Goal: Task Accomplishment & Management: Manage account settings

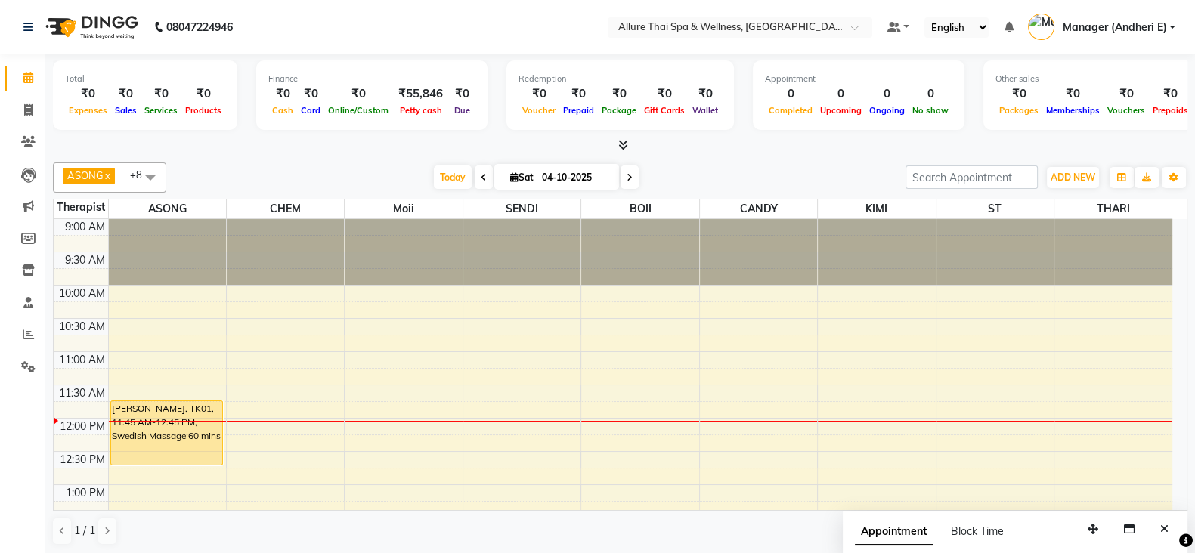
scroll to position [132, 0]
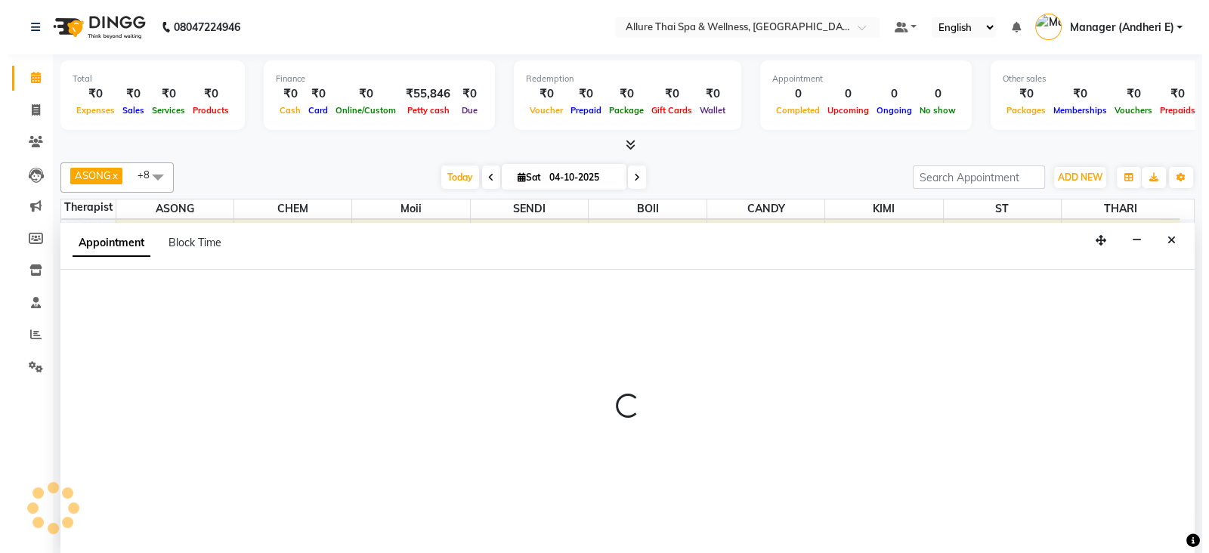
scroll to position [1, 0]
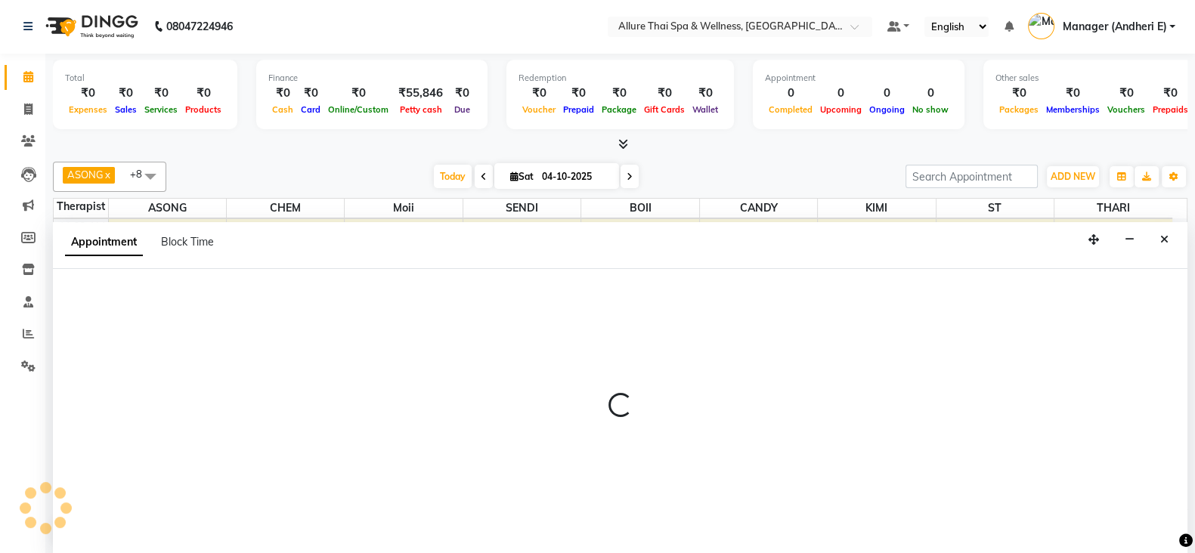
select select "74654"
select select "780"
select select "tentative"
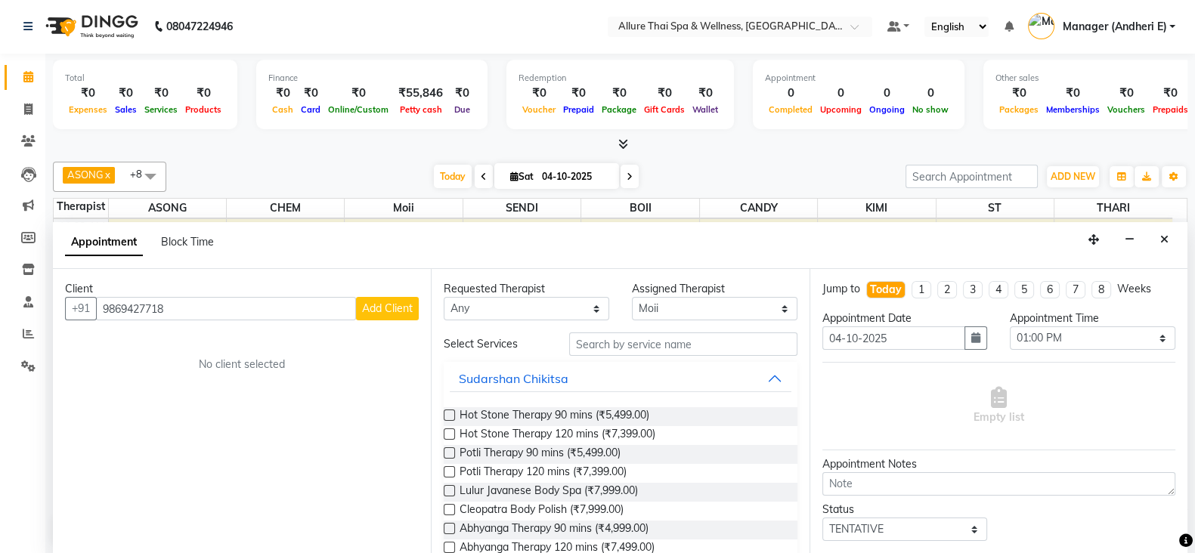
type input "9869427718"
click at [378, 306] on span "Add Client" at bounding box center [387, 309] width 51 height 14
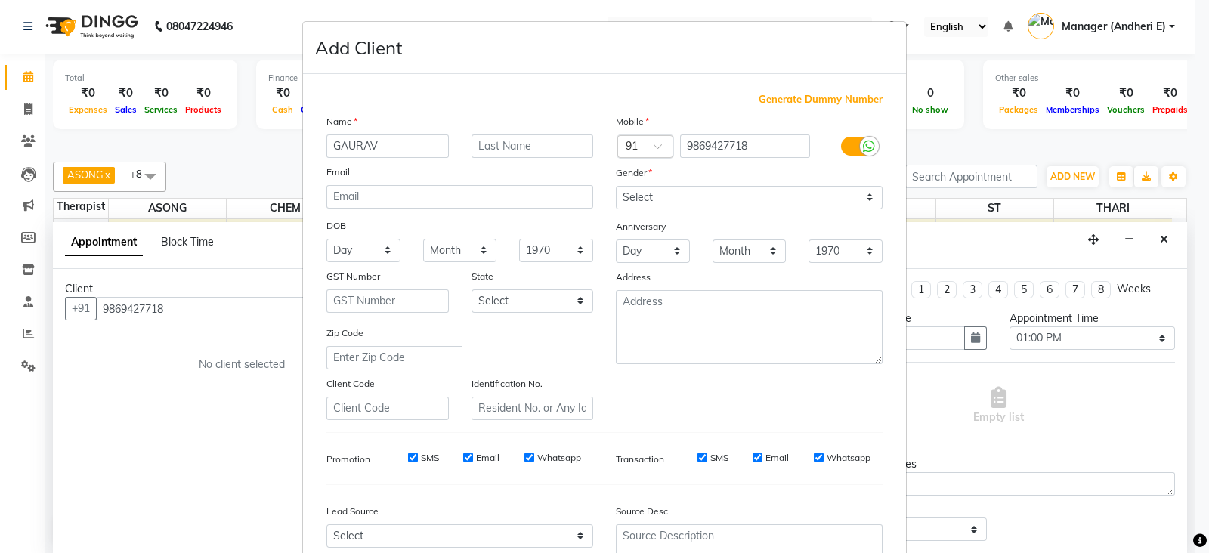
type input "GAURAV"
click at [865, 200] on select "Select [DEMOGRAPHIC_DATA] [DEMOGRAPHIC_DATA] Other Prefer Not To Say" at bounding box center [749, 197] width 267 height 23
select select "[DEMOGRAPHIC_DATA]"
click at [616, 187] on select "Select [DEMOGRAPHIC_DATA] [DEMOGRAPHIC_DATA] Other Prefer Not To Say" at bounding box center [749, 197] width 267 height 23
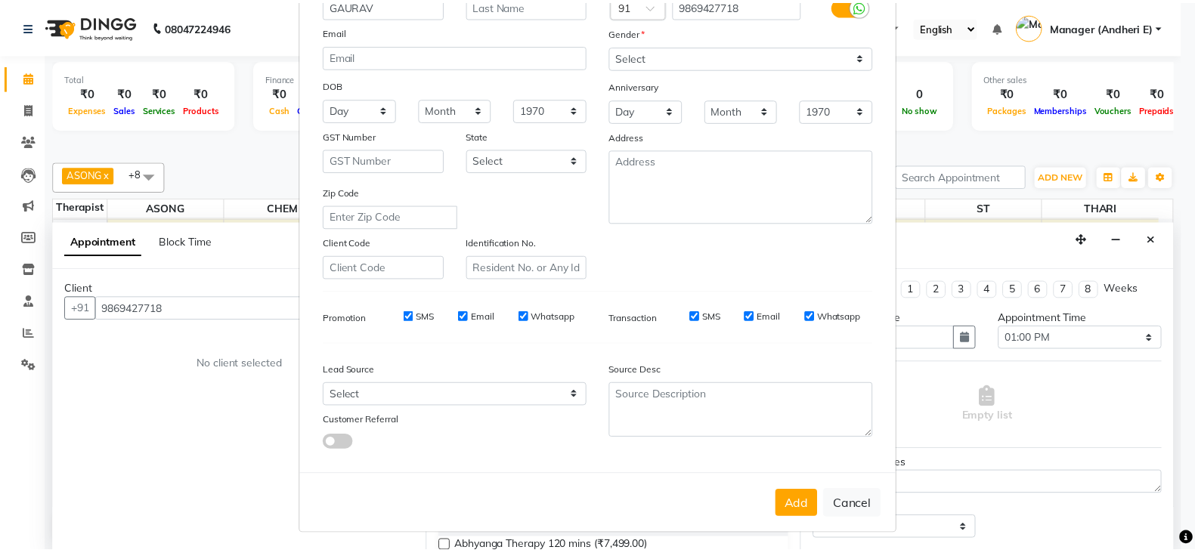
scroll to position [150, 0]
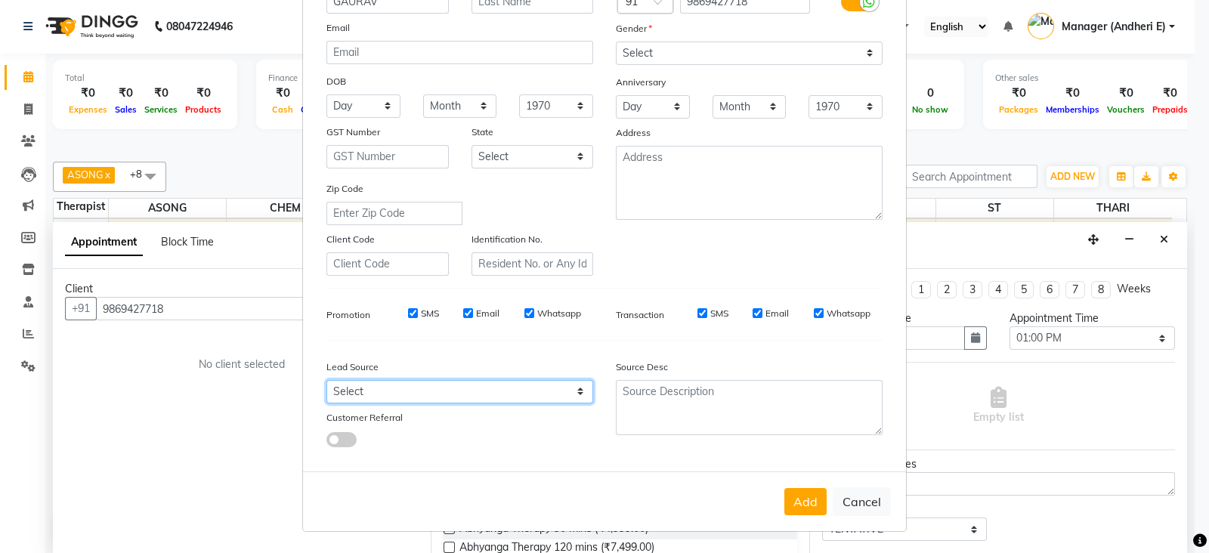
click at [555, 386] on select "Select Walk-in Referral Friend Advertisement Facebook JustDial Google Other Web…" at bounding box center [459, 391] width 267 height 23
select select "55428"
click at [326, 380] on select "Select Walk-in Referral Friend Advertisement Facebook JustDial Google Other Web…" at bounding box center [459, 391] width 267 height 23
click at [803, 512] on button "Add" at bounding box center [805, 501] width 42 height 27
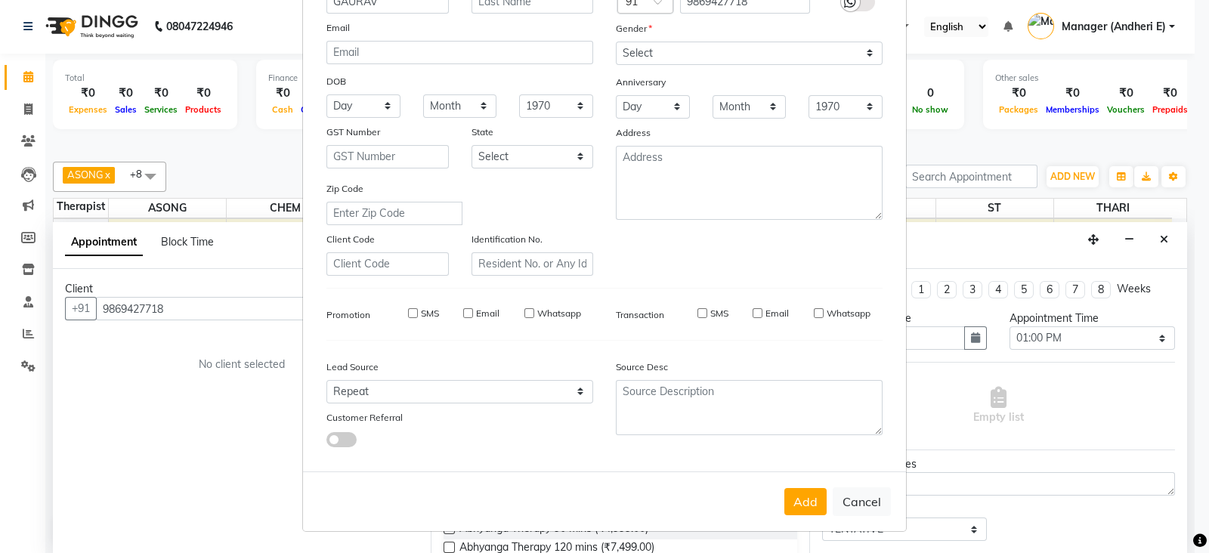
select select
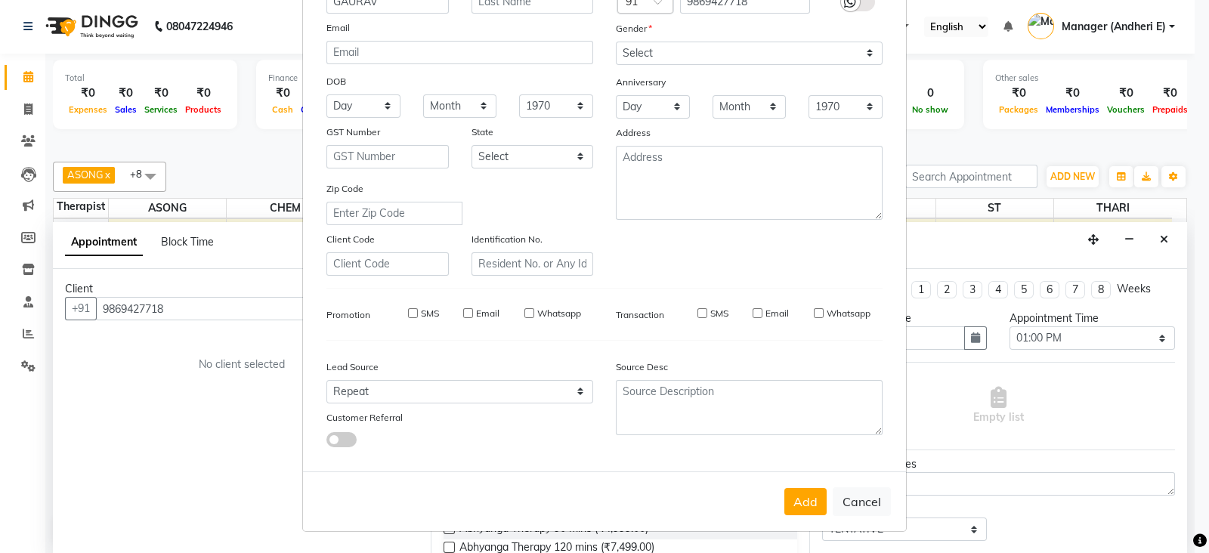
select select
checkbox input "false"
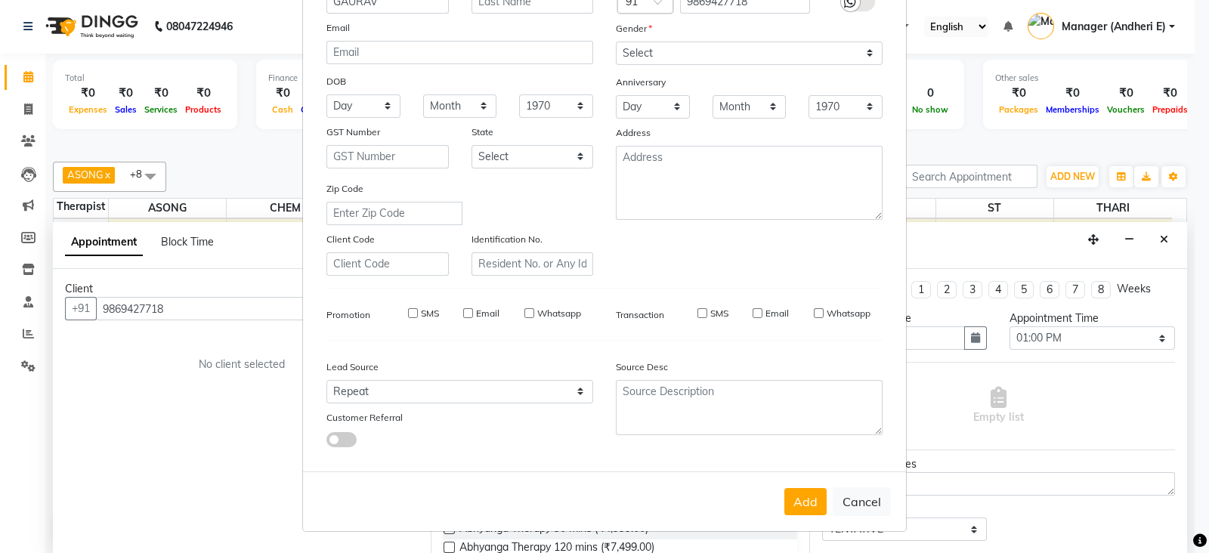
checkbox input "false"
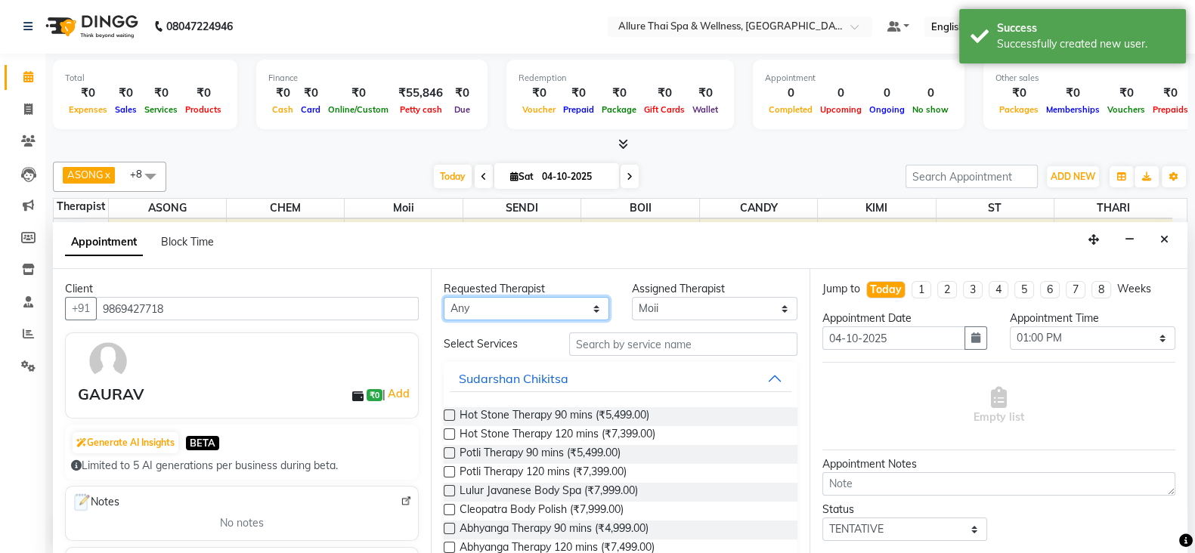
click at [587, 310] on select "Any ASONG [PERSON_NAME] BOII CANDY CHEM [PERSON_NAME] Moii SENDI ST THARI" at bounding box center [527, 308] width 166 height 23
select select "66695"
click at [444, 297] on select "Any ASONG [PERSON_NAME] BOII CANDY CHEM [PERSON_NAME] Moii SENDI ST THARI" at bounding box center [527, 308] width 166 height 23
select select "66695"
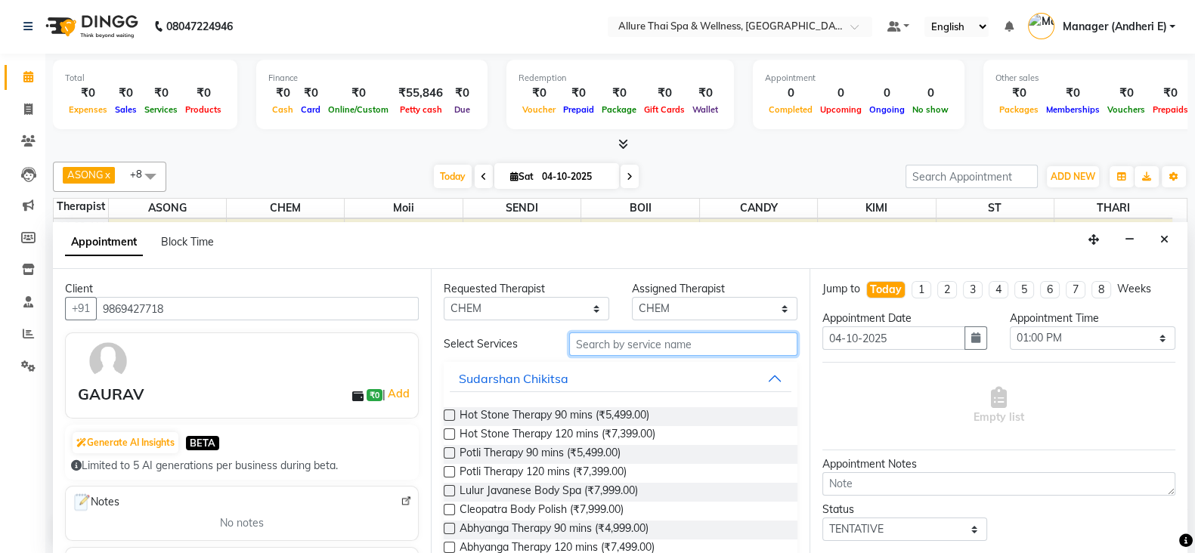
click at [677, 346] on input "text" at bounding box center [683, 344] width 228 height 23
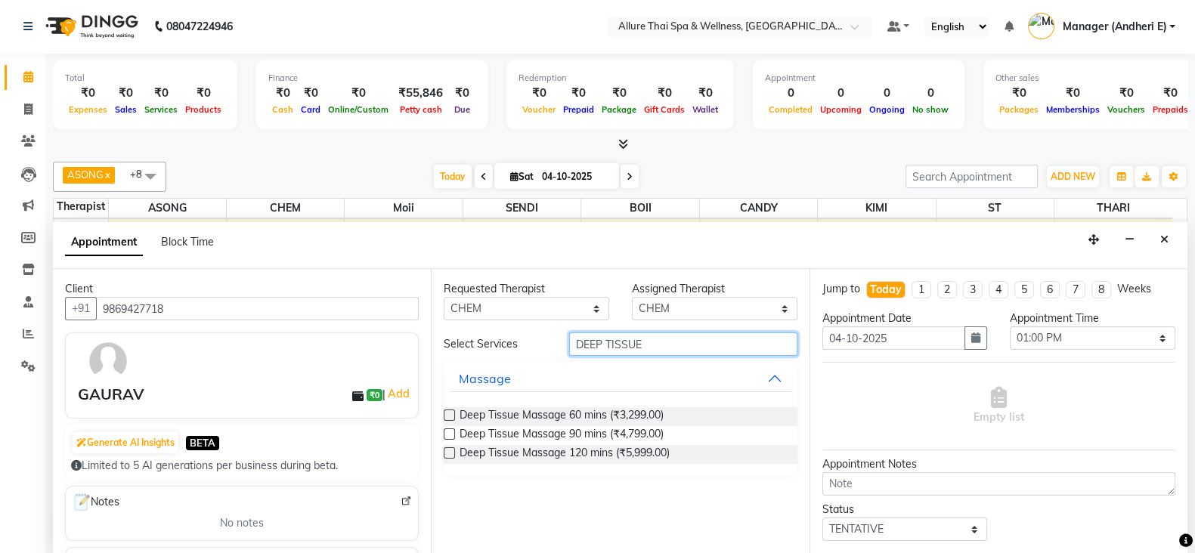
type input "DEEP TISSUE"
click at [444, 437] on label at bounding box center [449, 434] width 11 height 11
click at [444, 437] on input "checkbox" at bounding box center [449, 436] width 10 height 10
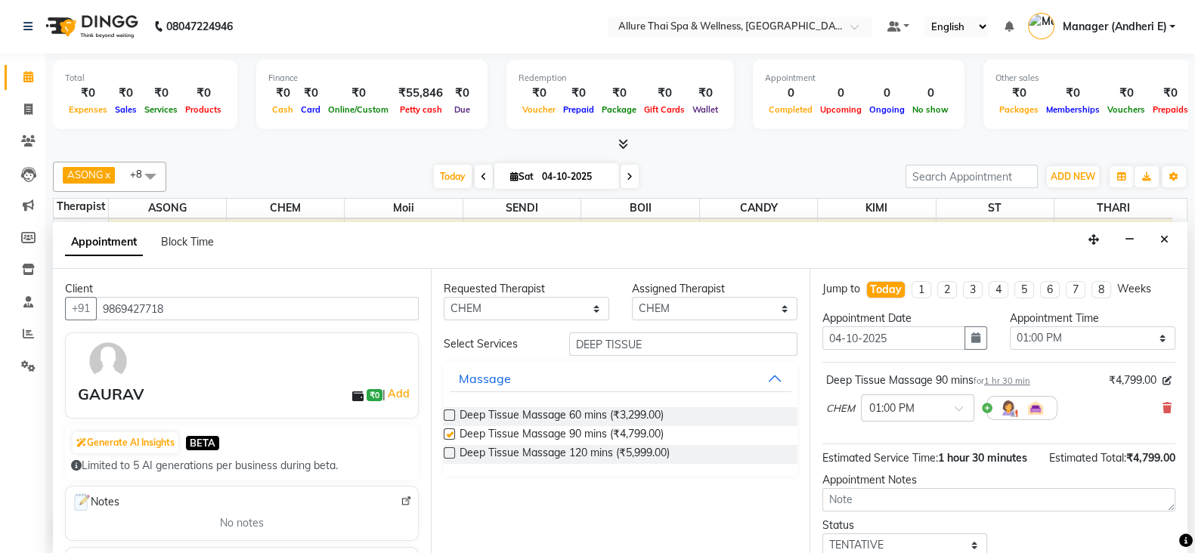
checkbox input "false"
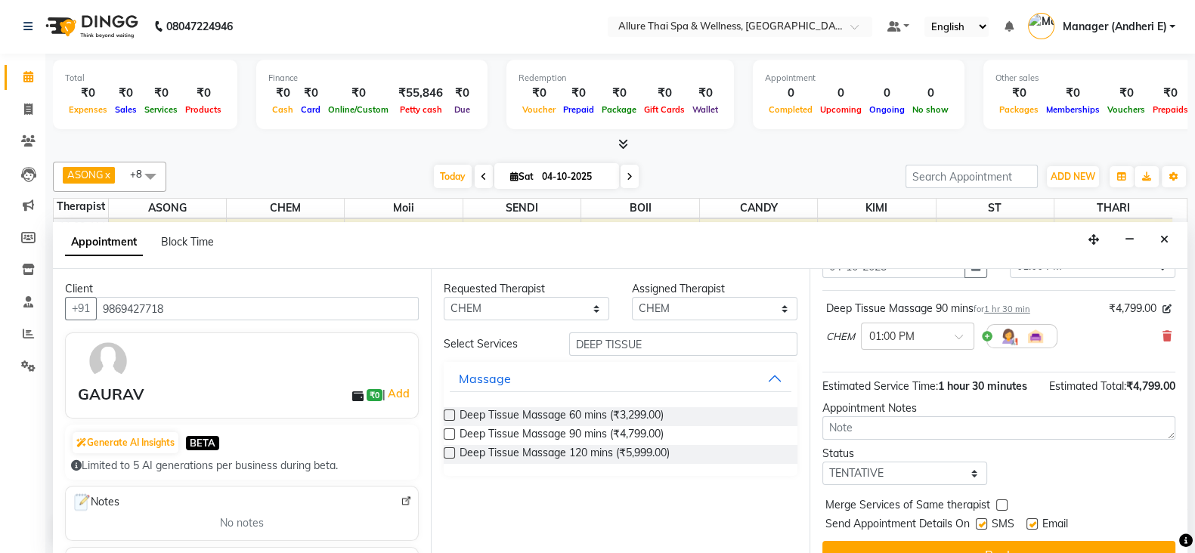
scroll to position [75, 0]
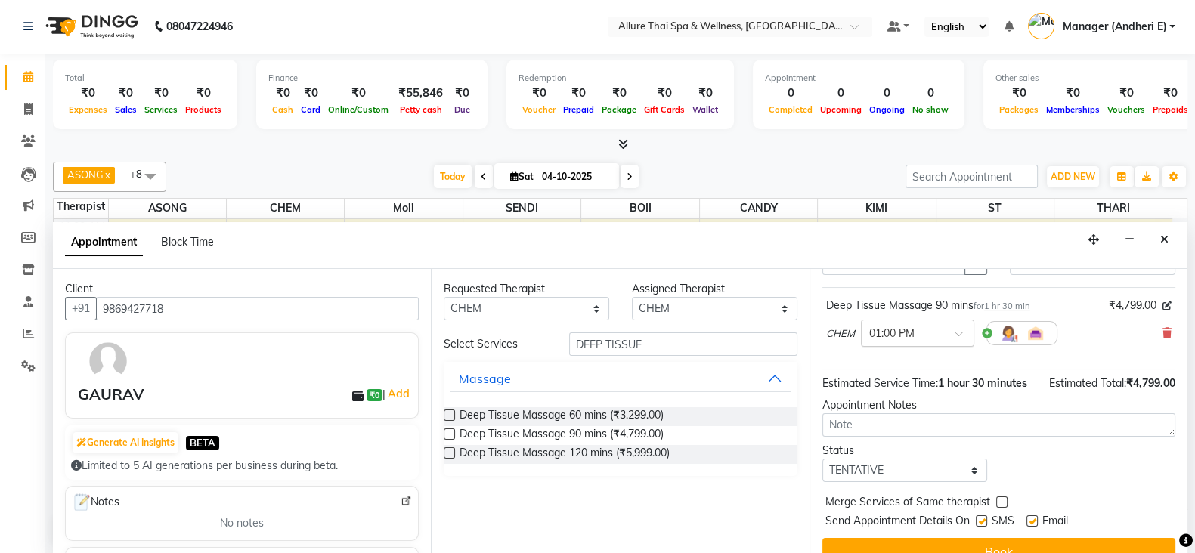
click at [961, 330] on span at bounding box center [964, 338] width 19 height 16
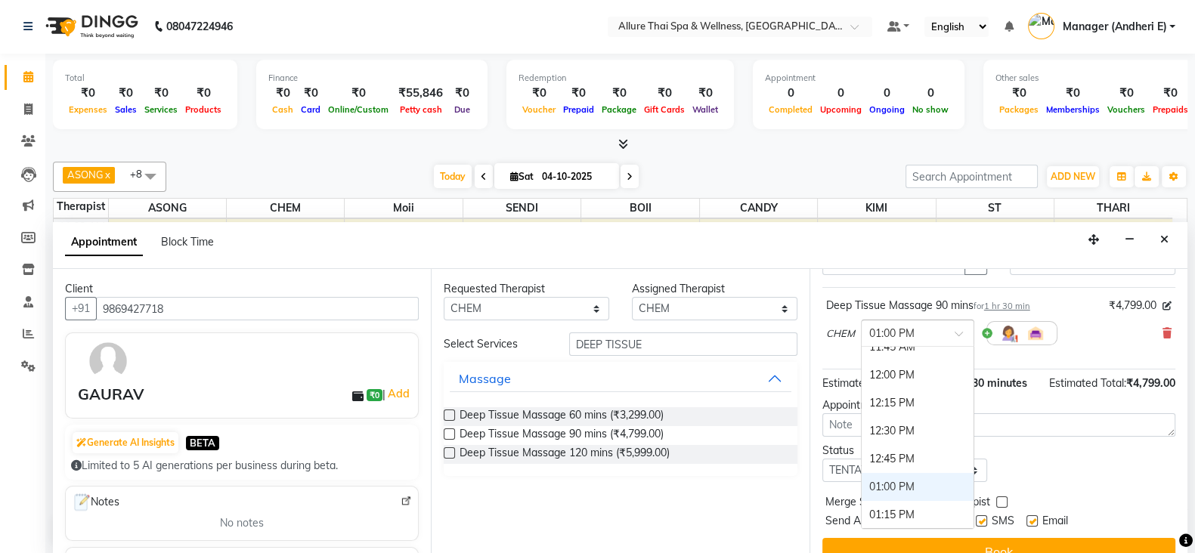
scroll to position [247, 0]
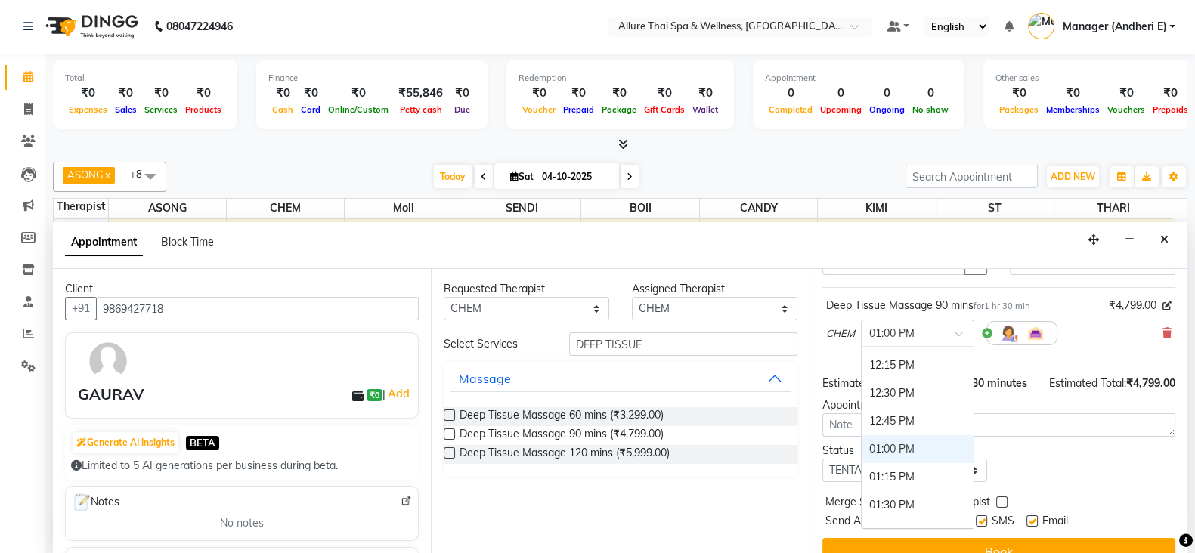
click at [884, 439] on div "01:00 PM" at bounding box center [918, 449] width 112 height 28
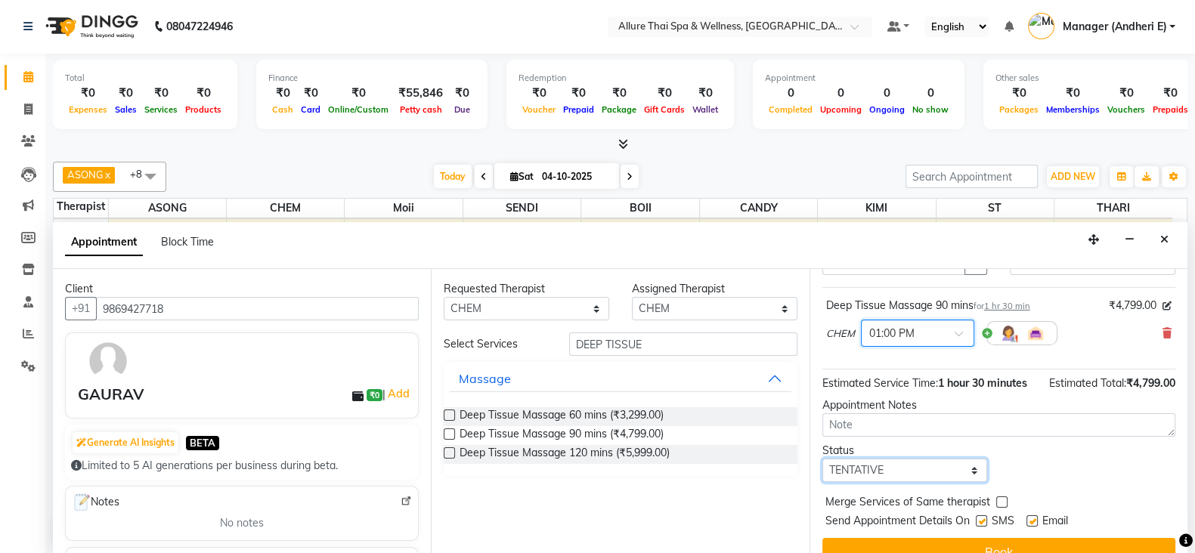
click at [974, 482] on select "Select TENTATIVE CONFIRM CHECK-IN UPCOMING" at bounding box center [905, 470] width 166 height 23
select select "check-in"
click at [822, 472] on select "Select TENTATIVE CONFIRM CHECK-IN UPCOMING" at bounding box center [905, 470] width 166 height 23
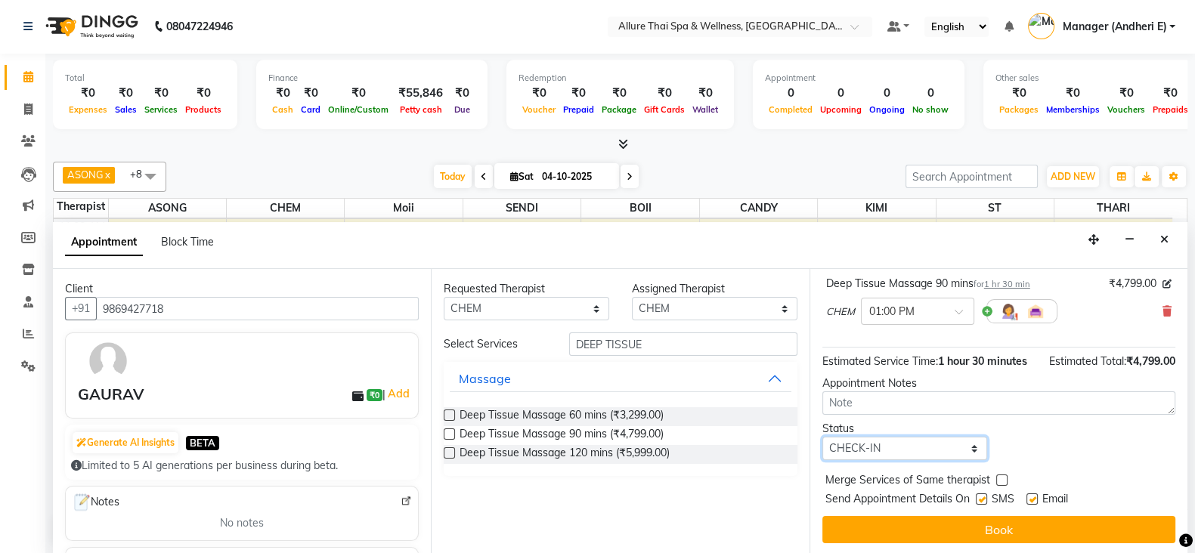
scroll to position [113, 0]
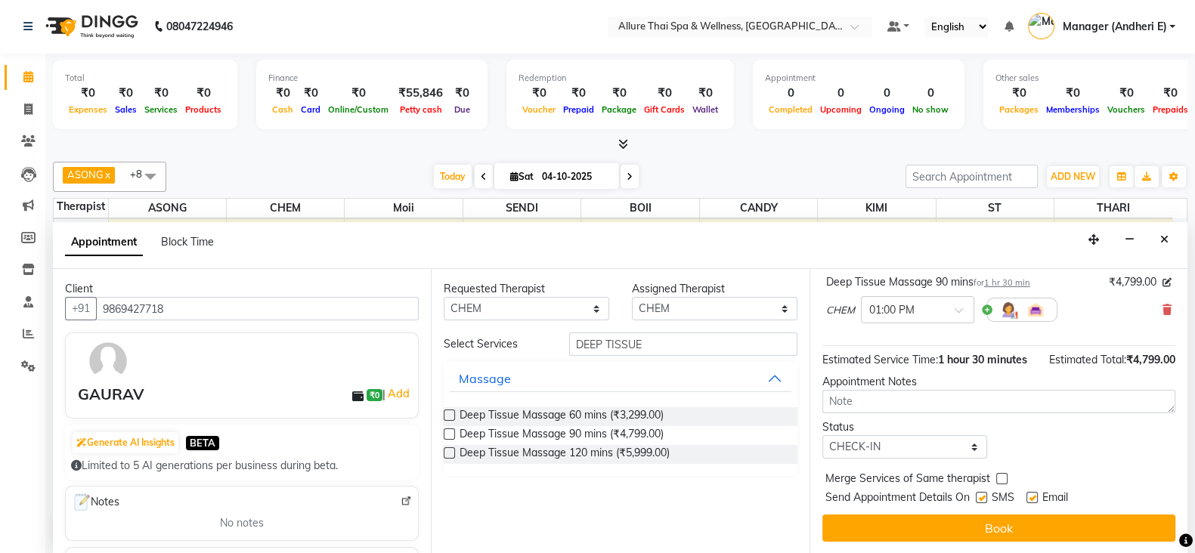
drag, startPoint x: 975, startPoint y: 497, endPoint x: 983, endPoint y: 497, distance: 8.3
click at [976, 496] on div "Send Appointment Details On SMS Email" at bounding box center [1000, 499] width 350 height 19
click at [981, 498] on label at bounding box center [981, 497] width 11 height 11
click at [981, 498] on input "checkbox" at bounding box center [981, 499] width 10 height 10
checkbox input "false"
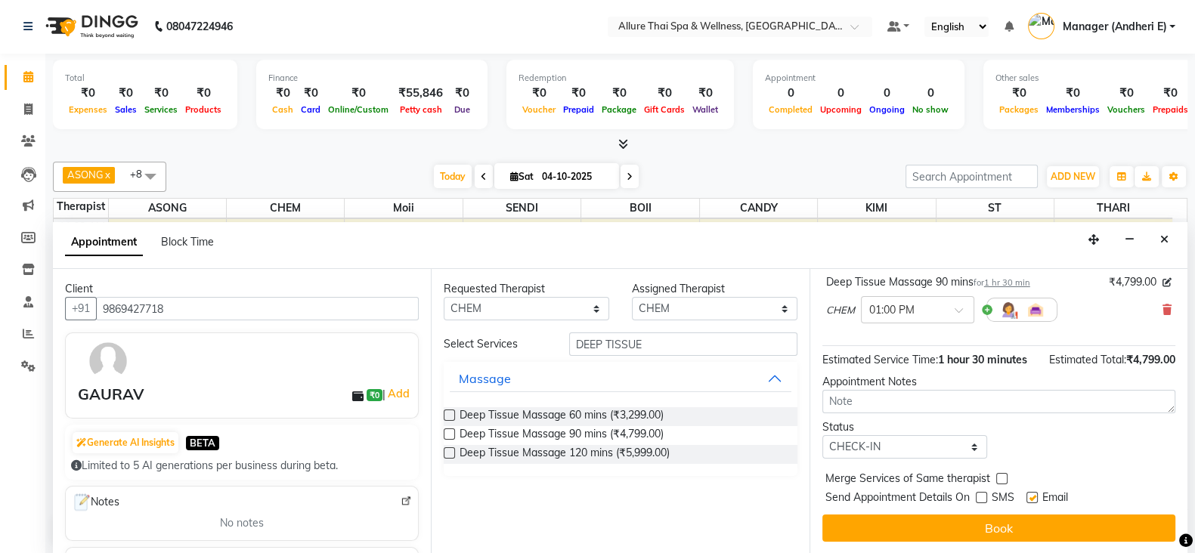
click at [1023, 500] on div "SMS" at bounding box center [1001, 499] width 51 height 19
drag, startPoint x: 1032, startPoint y: 495, endPoint x: 1039, endPoint y: 510, distance: 16.9
click at [1032, 495] on label at bounding box center [1031, 497] width 11 height 11
click at [1032, 495] on input "checkbox" at bounding box center [1031, 499] width 10 height 10
checkbox input "false"
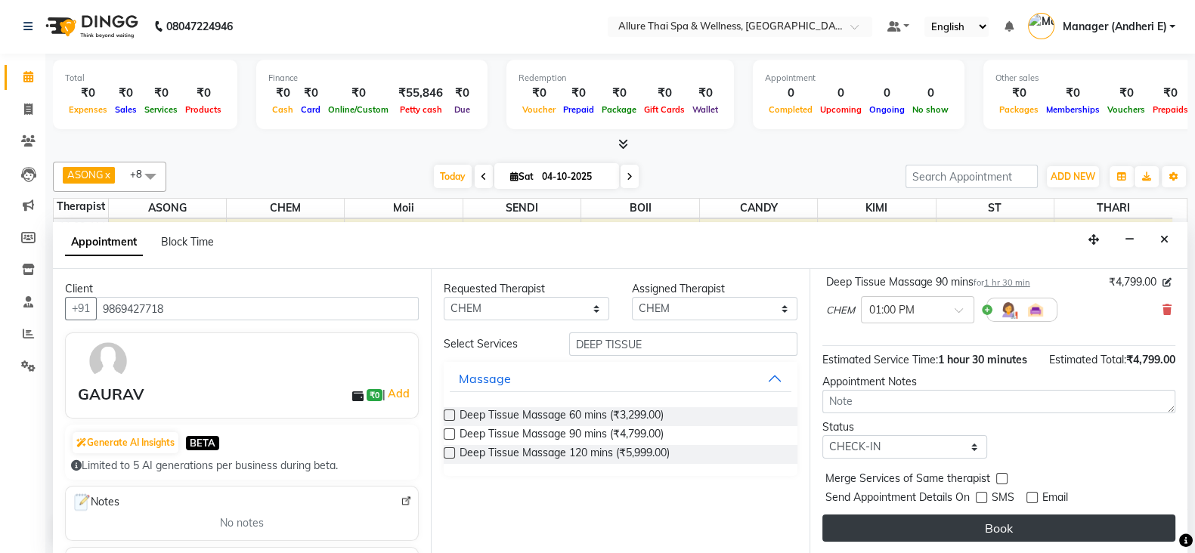
click at [1043, 525] on button "Book" at bounding box center [998, 528] width 353 height 27
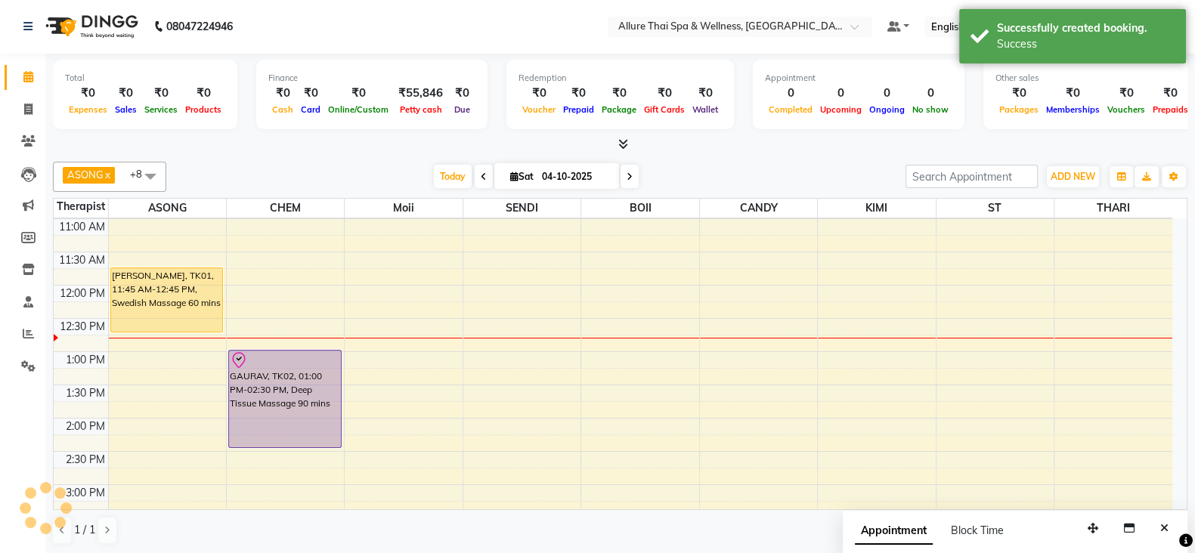
scroll to position [0, 0]
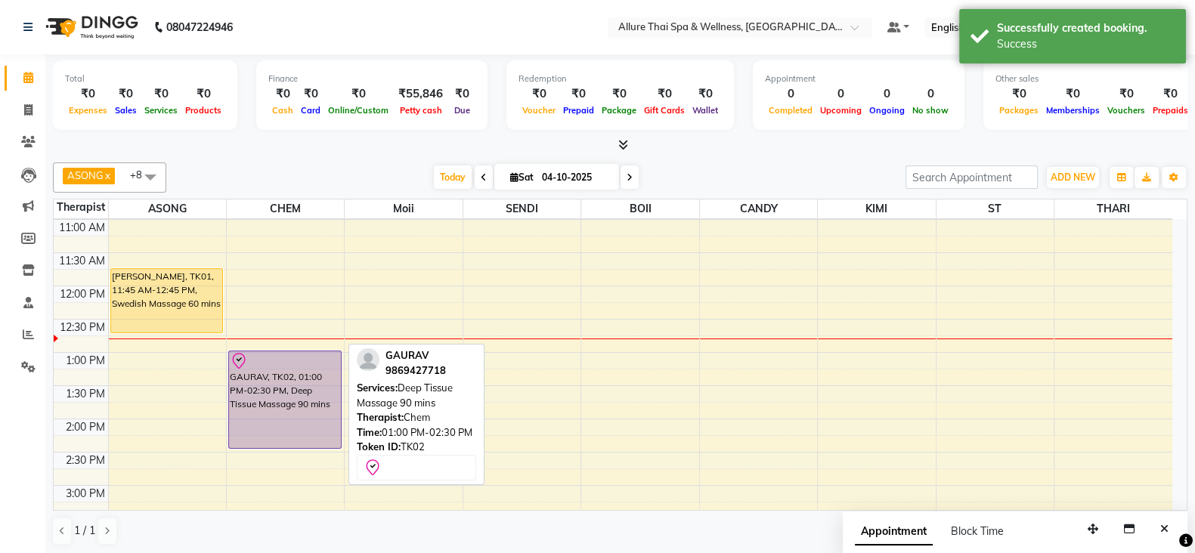
click at [310, 385] on div "GAURAV, TK02, 01:00 PM-02:30 PM, Deep Tissue Massage 90 mins" at bounding box center [285, 399] width 112 height 97
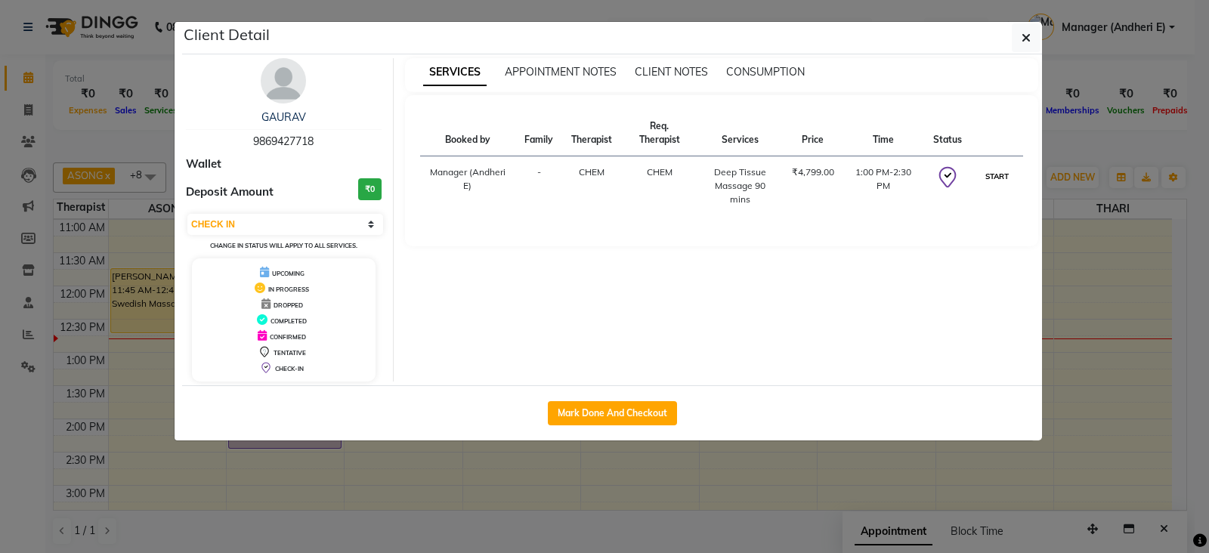
click at [998, 172] on button "START" at bounding box center [997, 176] width 31 height 19
select select "1"
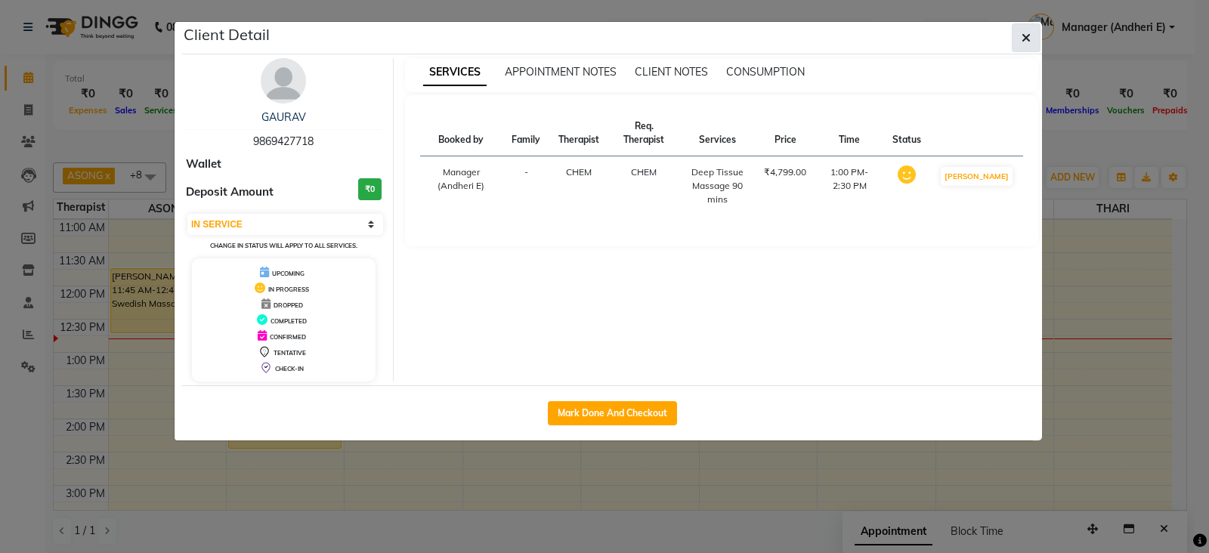
click at [1029, 32] on icon "button" at bounding box center [1026, 38] width 9 height 12
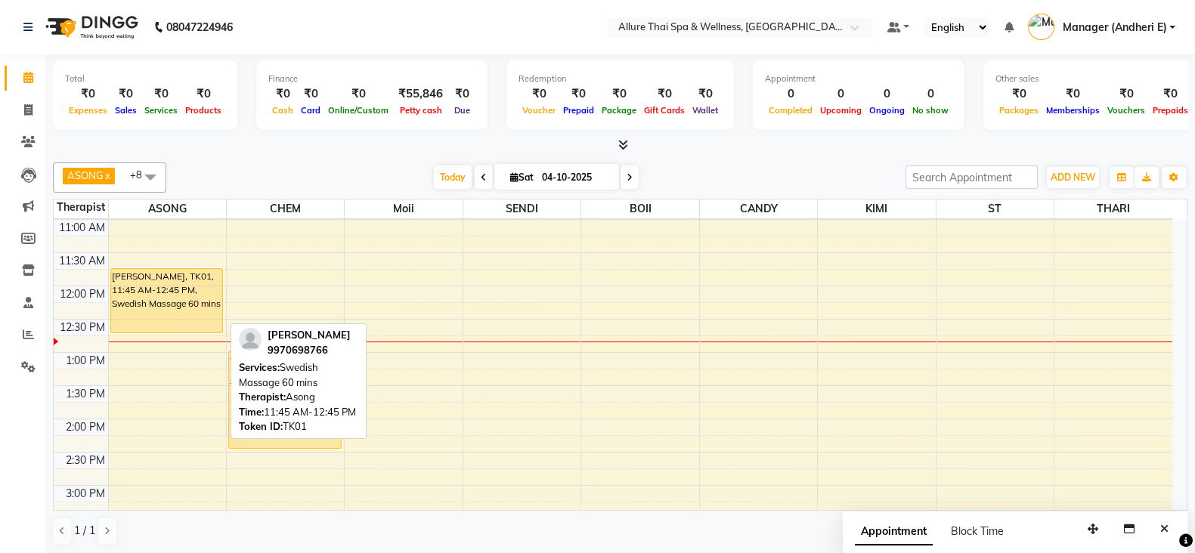
click at [189, 288] on div "[PERSON_NAME], TK01, 11:45 AM-12:45 PM, Swedish Massage 60 mins" at bounding box center [167, 300] width 112 height 63
select select "1"
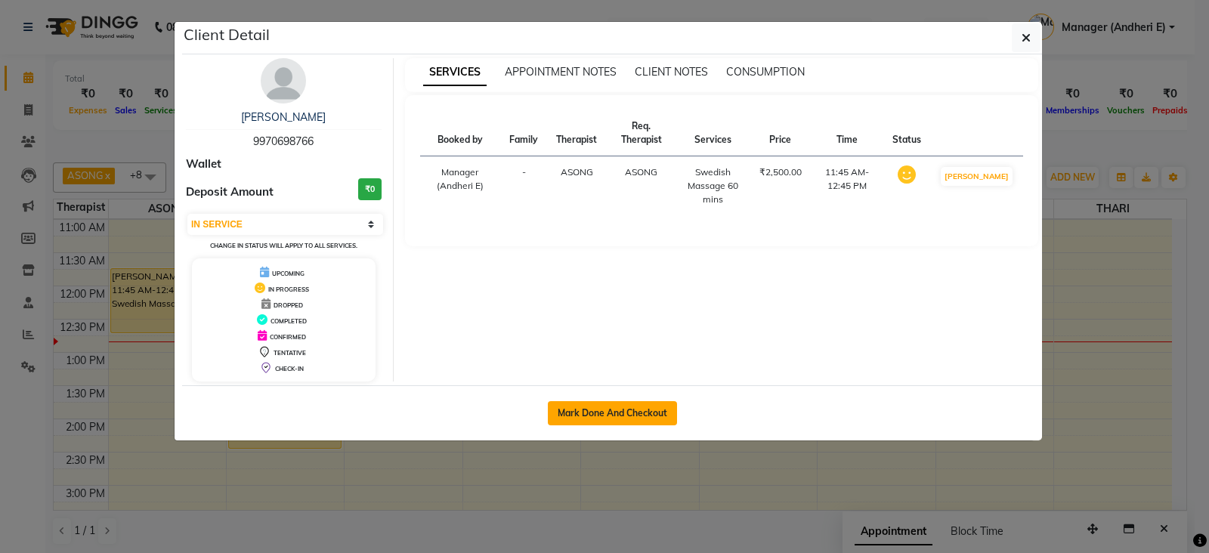
click at [624, 410] on button "Mark Done And Checkout" at bounding box center [612, 413] width 129 height 24
select select "service"
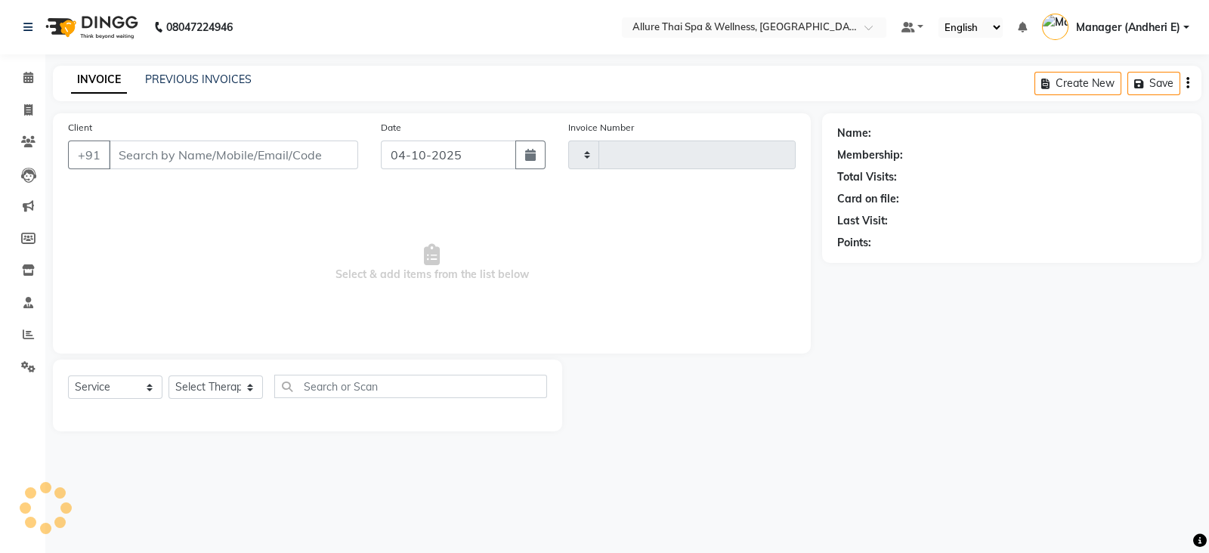
type input "2354"
select select "6826"
type input "9970698766"
select select "66693"
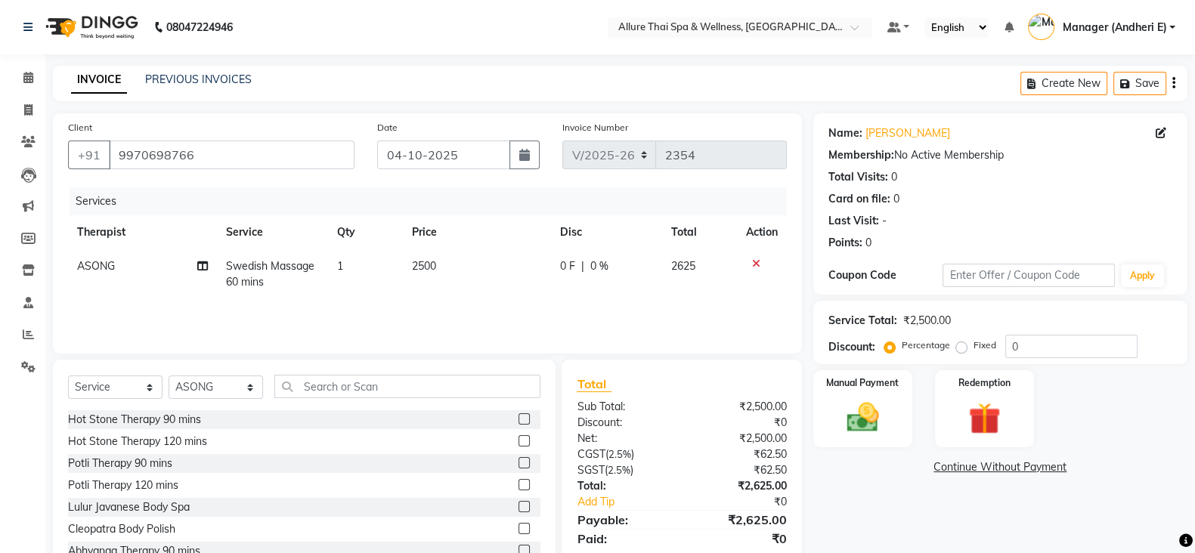
click at [973, 347] on label "Fixed" at bounding box center [984, 346] width 23 height 14
click at [962, 347] on input "Fixed" at bounding box center [964, 345] width 11 height 11
radio input "true"
click at [1028, 340] on input "0" at bounding box center [1071, 346] width 132 height 23
type input "4"
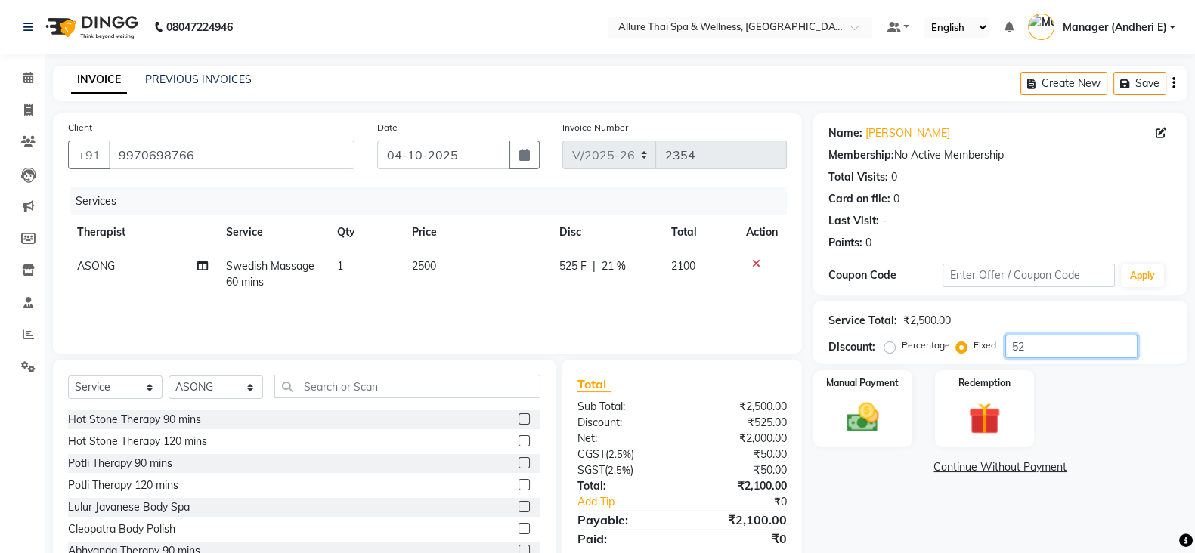
type input "5"
type input "525"
click at [892, 421] on div "Manual Payment" at bounding box center [863, 409] width 104 height 80
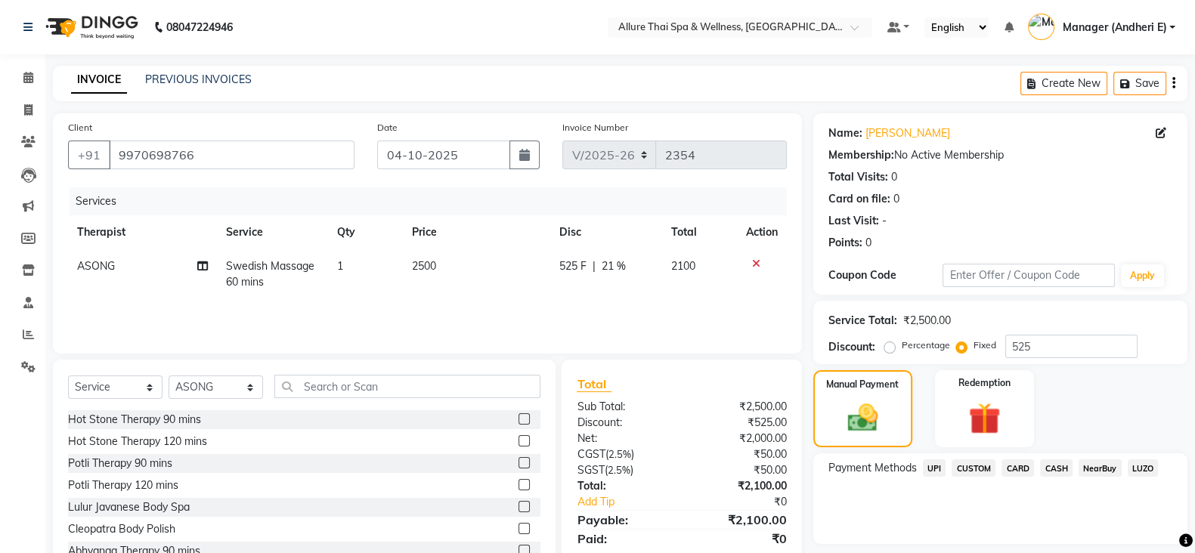
click at [1053, 474] on span "CASH" at bounding box center [1056, 467] width 32 height 17
click at [1021, 466] on span "CARD" at bounding box center [1017, 467] width 32 height 17
click at [1054, 466] on span "CASH" at bounding box center [1056, 467] width 32 height 17
click at [1013, 466] on span "CARD" at bounding box center [1017, 467] width 32 height 17
click at [1055, 467] on span "CASH" at bounding box center [1056, 467] width 32 height 17
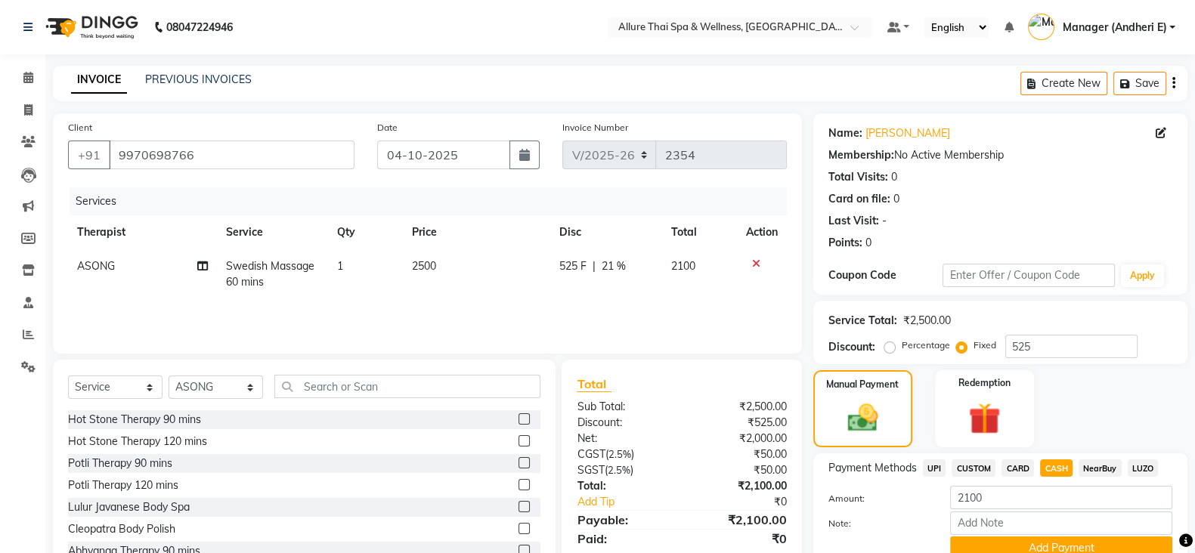
click at [939, 469] on span "UPI" at bounding box center [934, 467] width 23 height 17
click at [1053, 470] on span "CASH" at bounding box center [1056, 467] width 32 height 17
click at [937, 466] on span "UPI" at bounding box center [934, 467] width 23 height 17
click at [995, 544] on button "Add Payment" at bounding box center [1061, 548] width 222 height 23
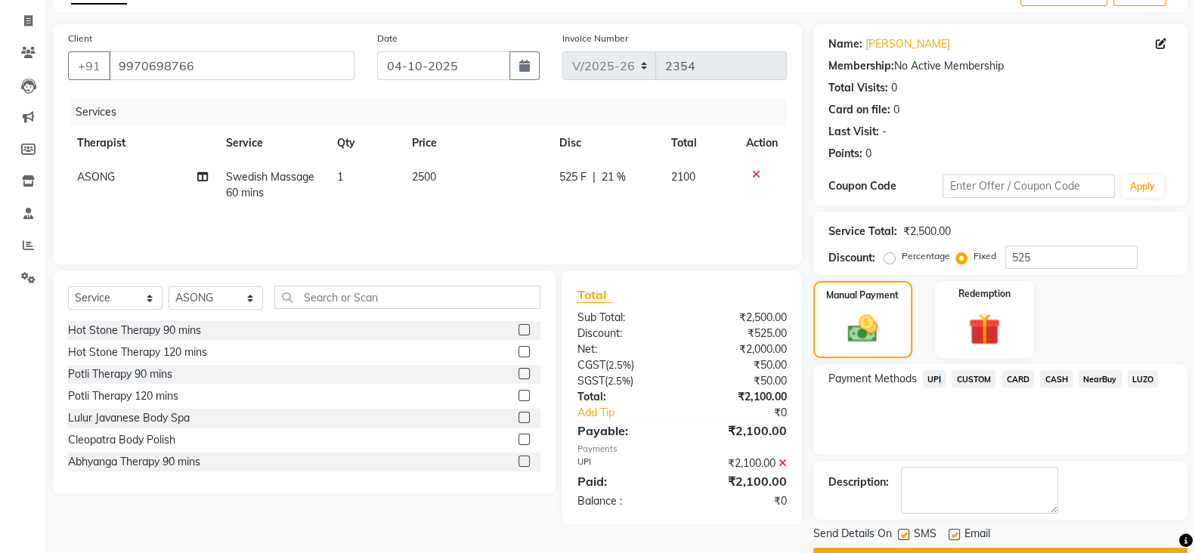
scroll to position [113, 0]
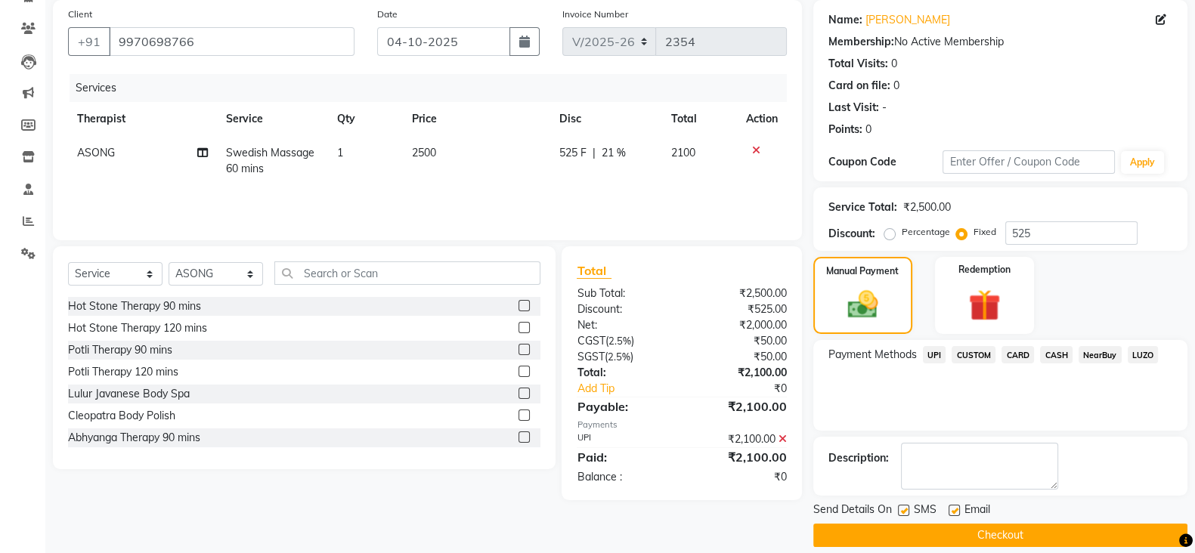
click at [906, 515] on label at bounding box center [903, 510] width 11 height 11
click at [906, 515] on input "checkbox" at bounding box center [903, 511] width 10 height 10
checkbox input "false"
click at [948, 512] on label at bounding box center [953, 510] width 11 height 11
click at [948, 512] on input "checkbox" at bounding box center [953, 511] width 10 height 10
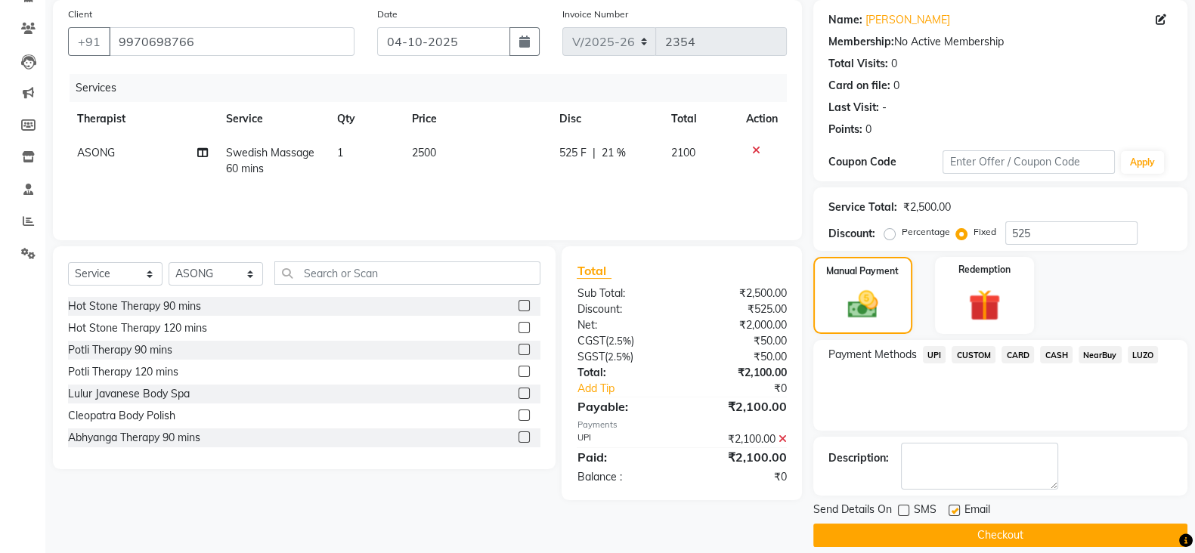
checkbox input "false"
click at [949, 520] on div at bounding box center [953, 513] width 10 height 16
click at [948, 538] on button "Checkout" at bounding box center [1000, 535] width 374 height 23
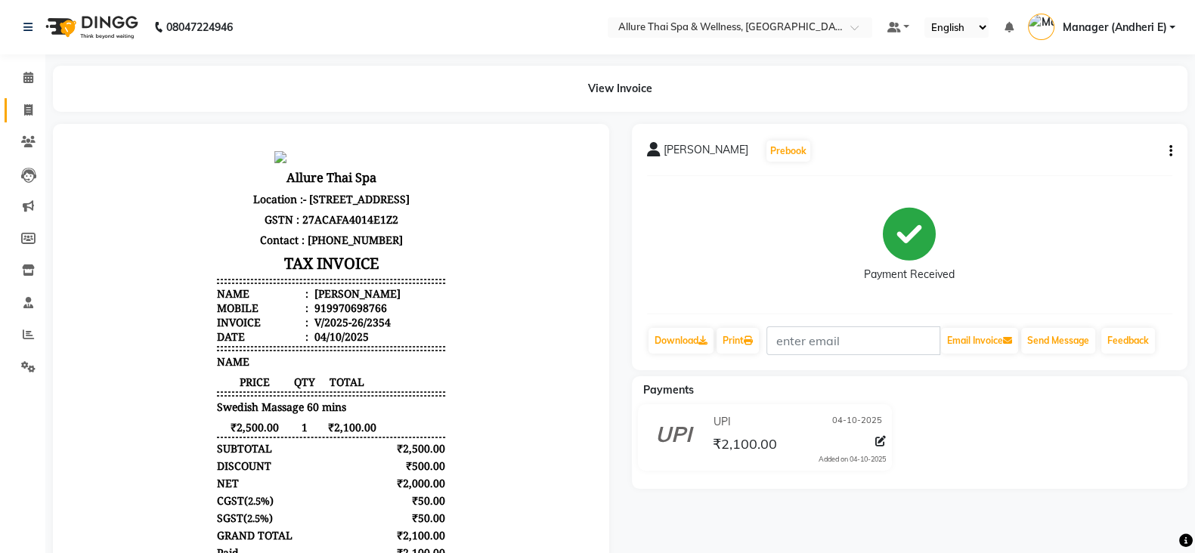
click at [20, 100] on link "Invoice" at bounding box center [23, 110] width 36 height 25
select select "service"
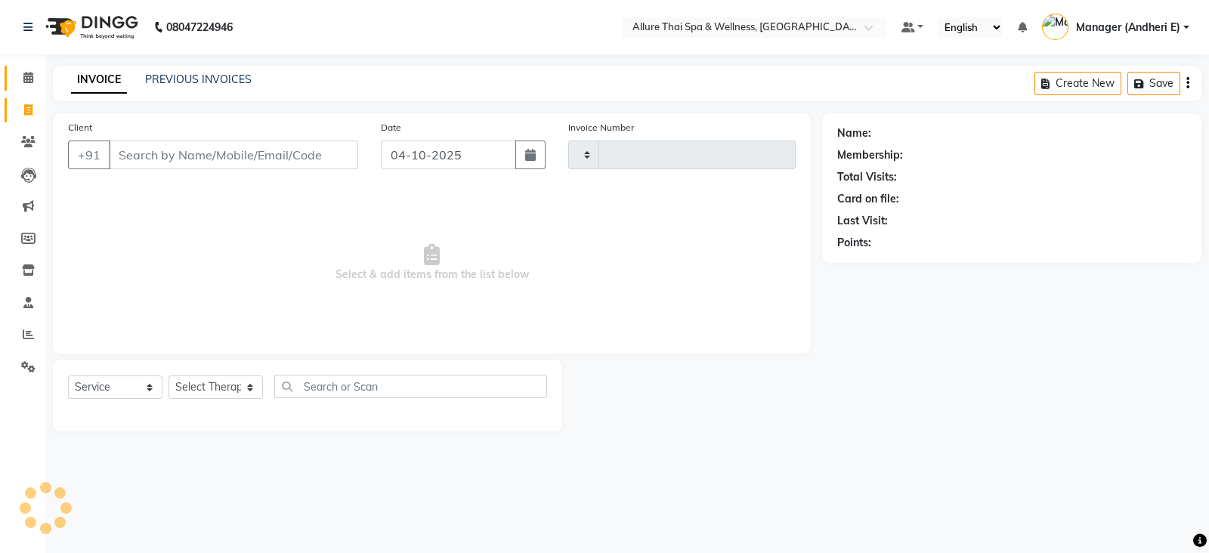
type input "2355"
select select "6826"
click at [26, 86] on link "Calendar" at bounding box center [23, 78] width 36 height 25
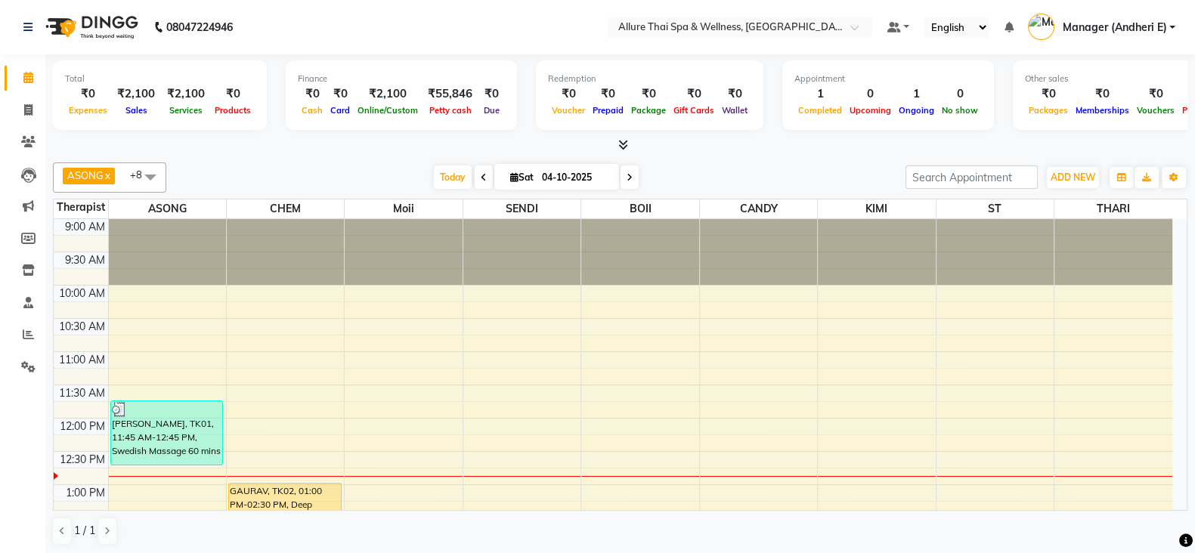
scroll to position [199, 0]
